Goal: Task Accomplishment & Management: Manage account settings

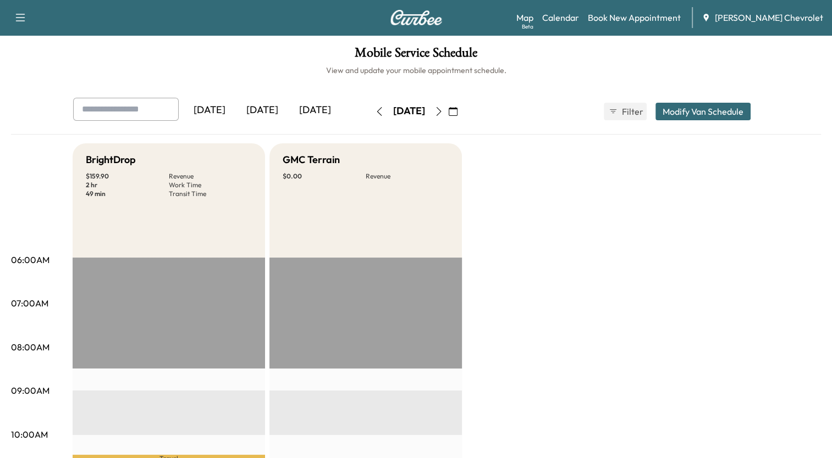
click at [370, 105] on button "button" at bounding box center [379, 112] width 19 height 18
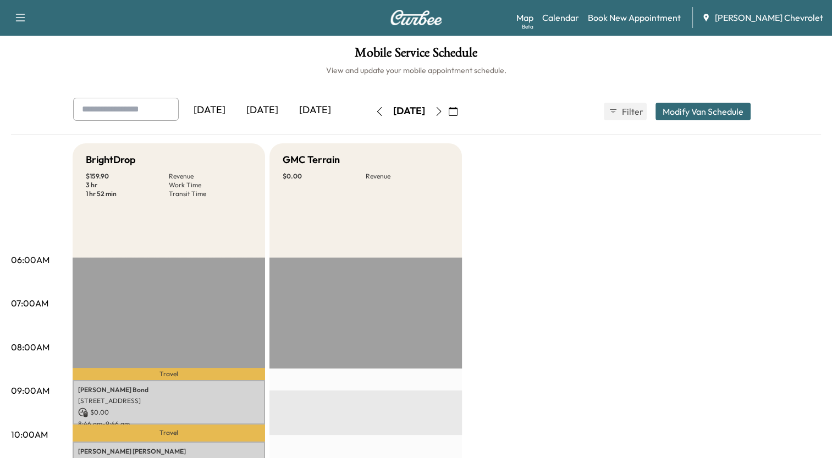
click at [375, 110] on icon "button" at bounding box center [379, 111] width 9 height 9
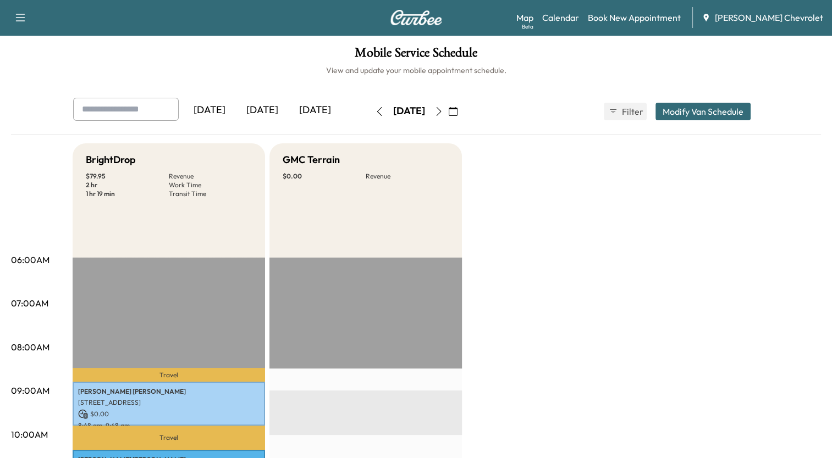
click at [443, 110] on icon "button" at bounding box center [438, 111] width 9 height 9
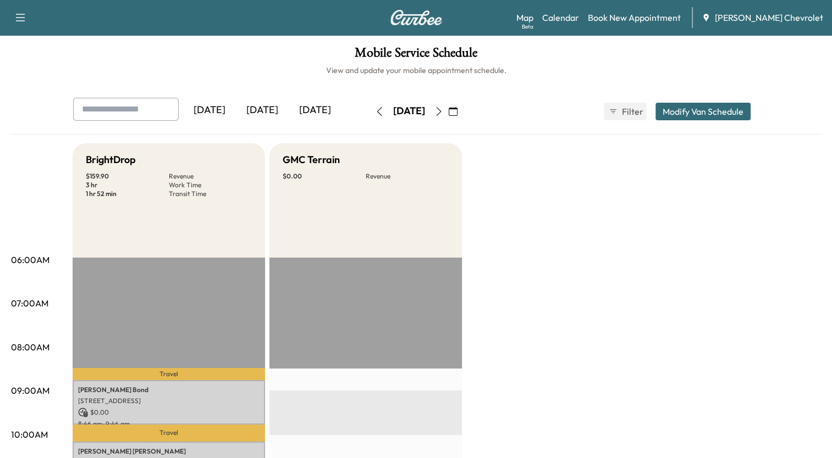
click at [443, 111] on icon "button" at bounding box center [438, 111] width 9 height 9
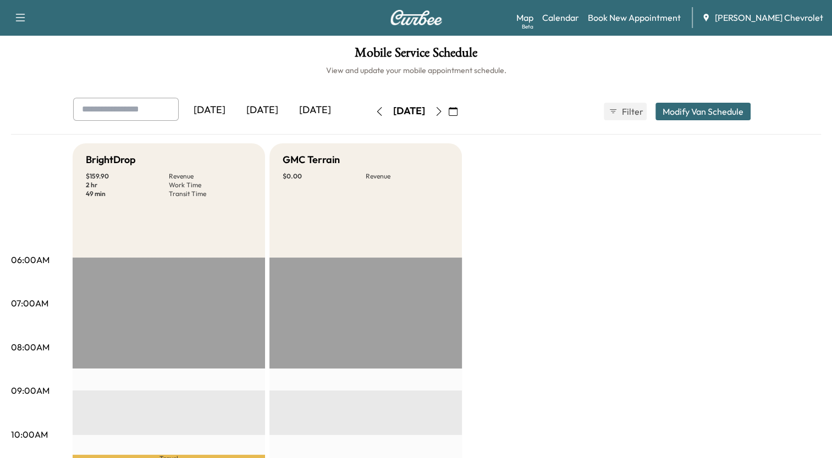
click at [443, 111] on icon "button" at bounding box center [438, 111] width 9 height 9
click at [375, 107] on icon "button" at bounding box center [379, 111] width 9 height 9
